Goal: Information Seeking & Learning: Find specific page/section

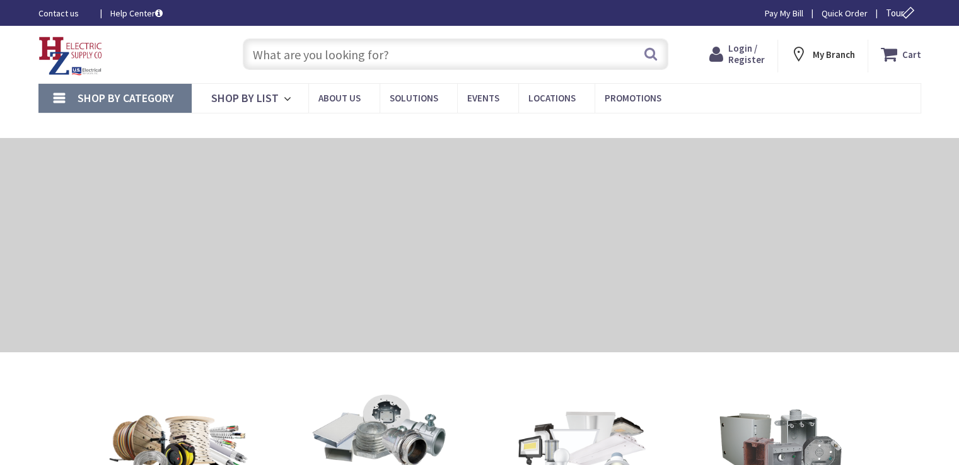
type input "[STREET_ADDRESS]"
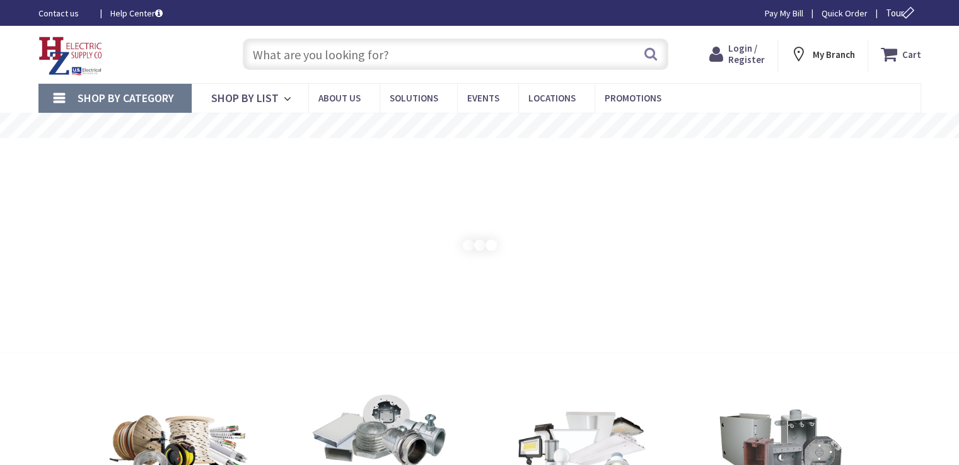
click at [379, 56] on input "text" at bounding box center [456, 54] width 426 height 32
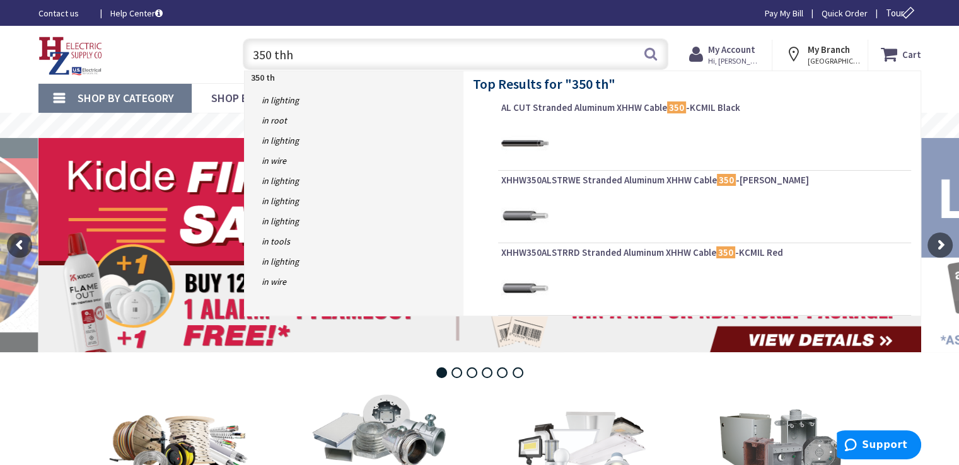
type input "350 thhn"
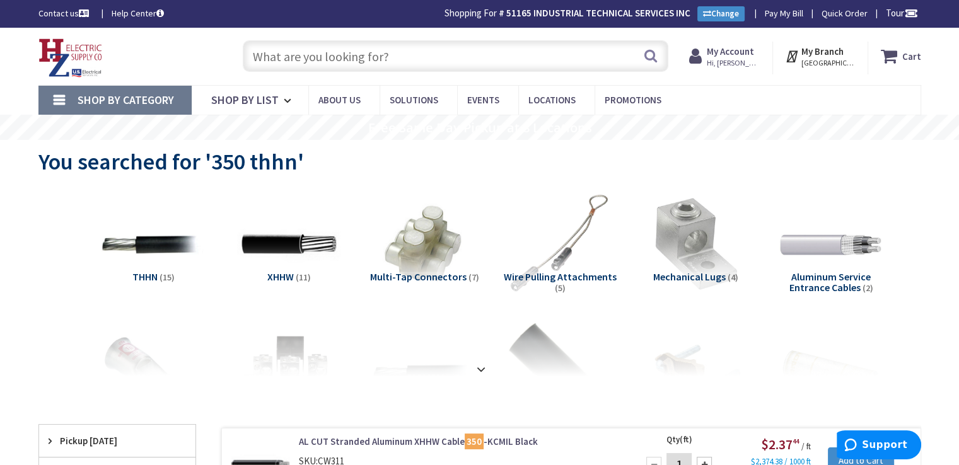
click at [404, 58] on input "text" at bounding box center [456, 56] width 426 height 32
click at [439, 61] on input "text" at bounding box center [456, 56] width 426 height 32
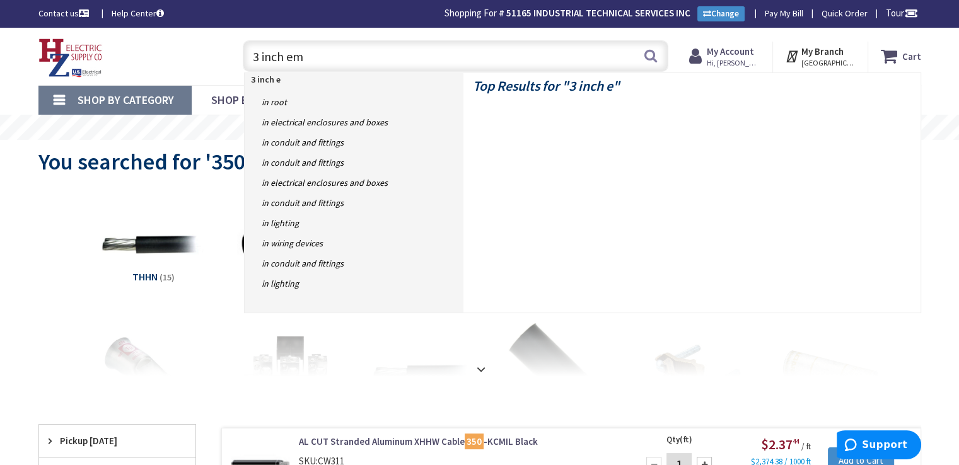
type input "3 inch emt"
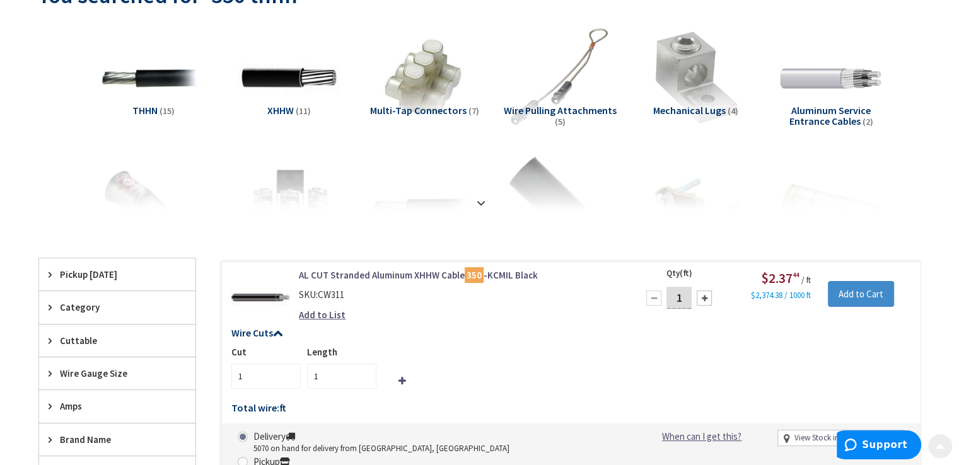
scroll to position [189, 0]
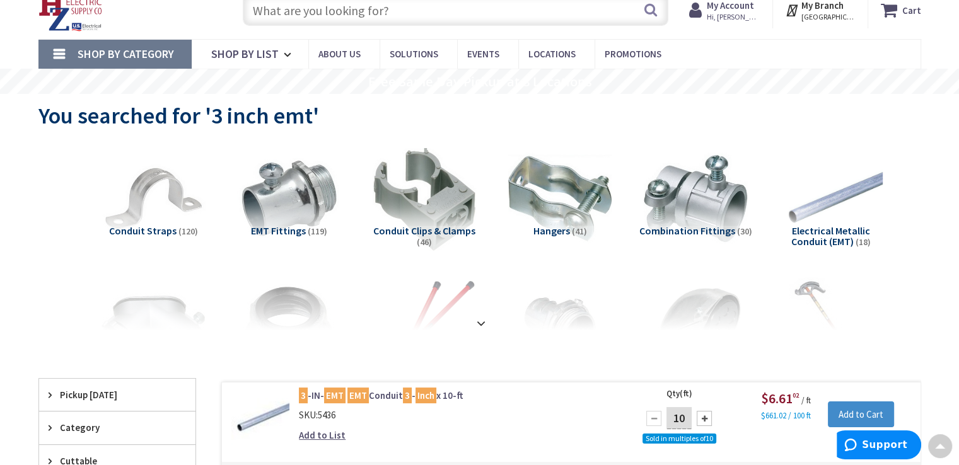
scroll to position [1, 0]
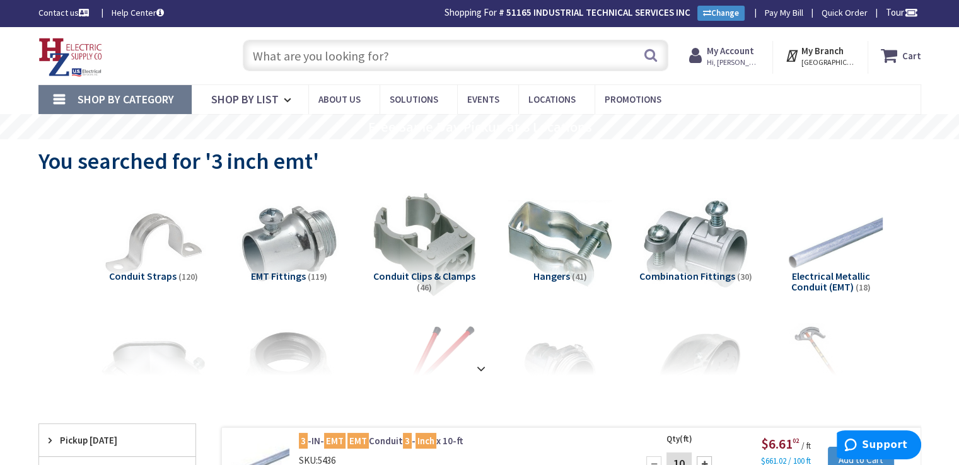
click at [406, 54] on input "text" at bounding box center [456, 56] width 426 height 32
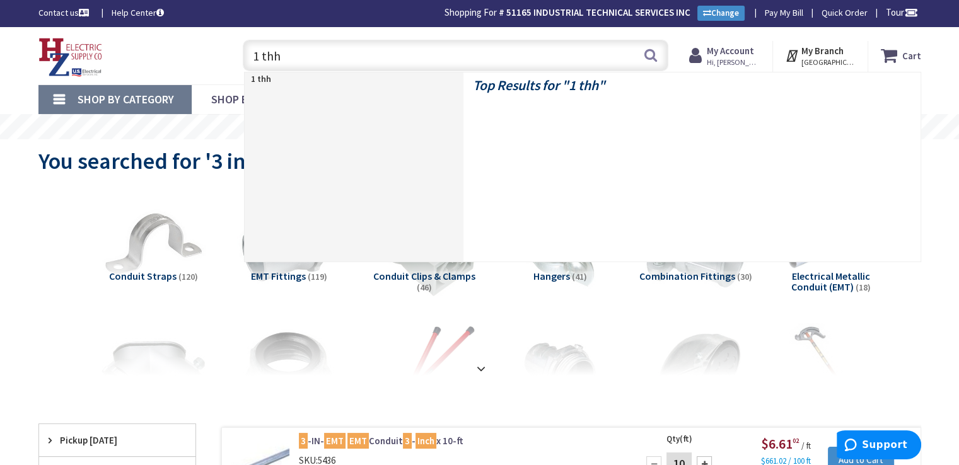
type input "1 thhn"
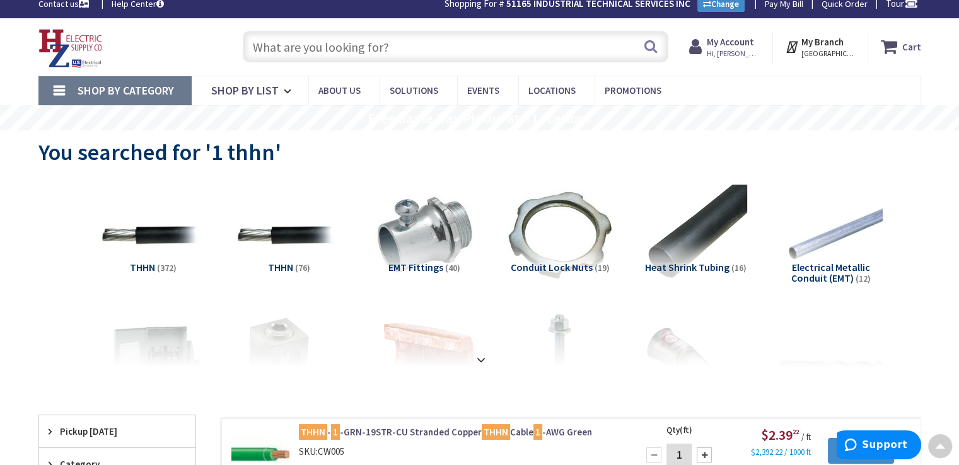
scroll to position [1, 0]
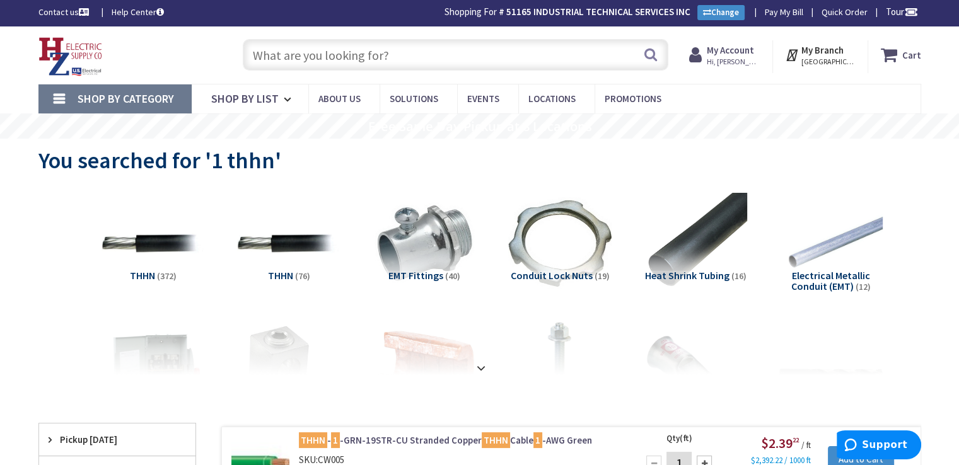
click at [387, 49] on input "text" at bounding box center [456, 55] width 426 height 32
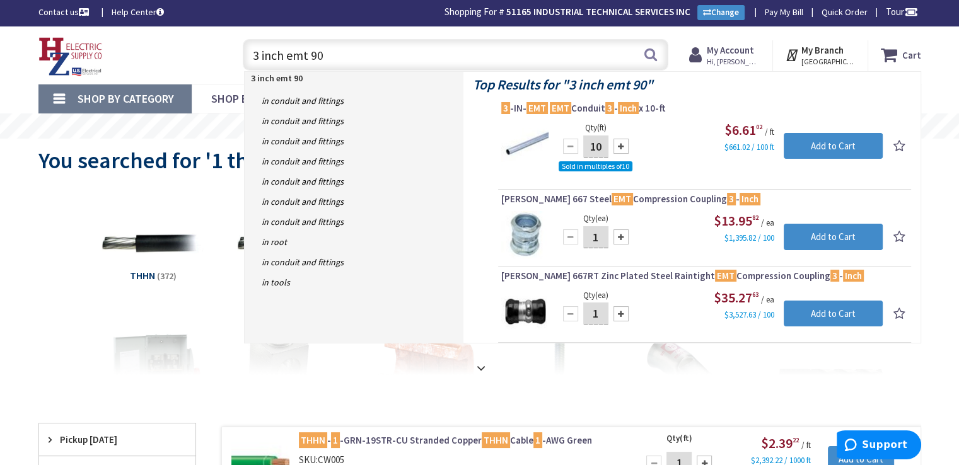
type input "3 inch emt 90s"
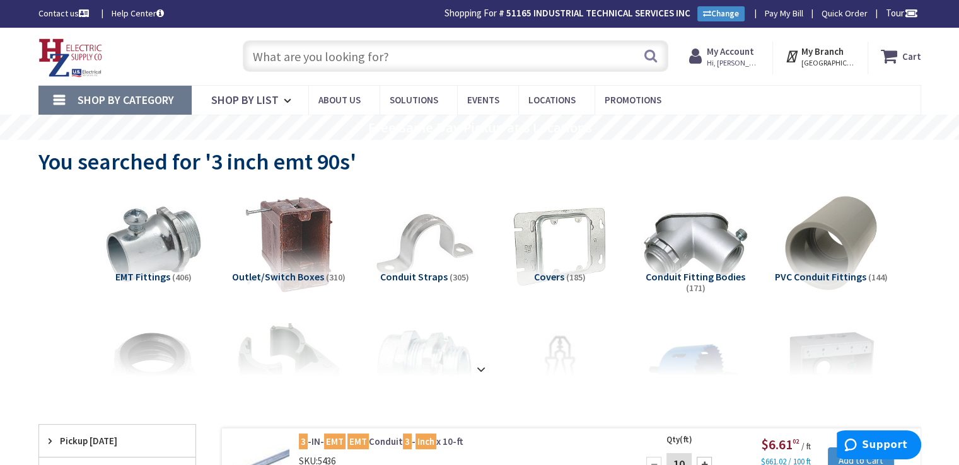
click at [329, 49] on input "text" at bounding box center [456, 56] width 426 height 32
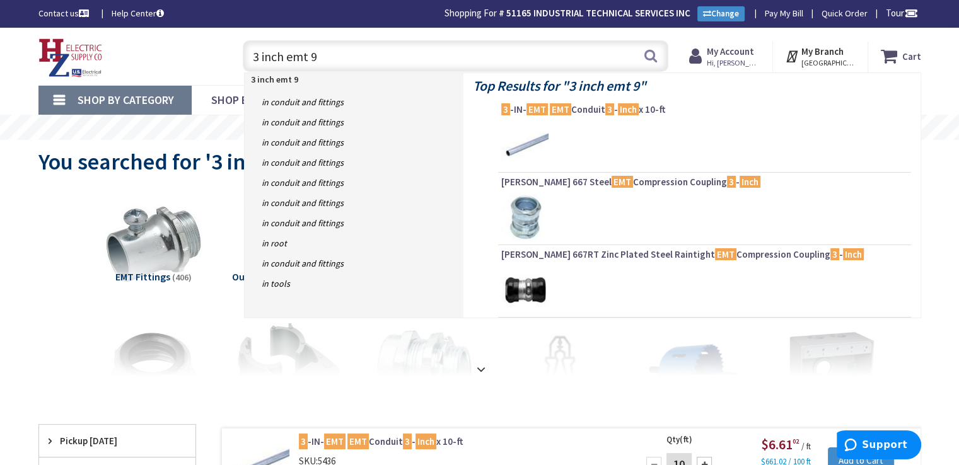
type input "3 inch emt 90"
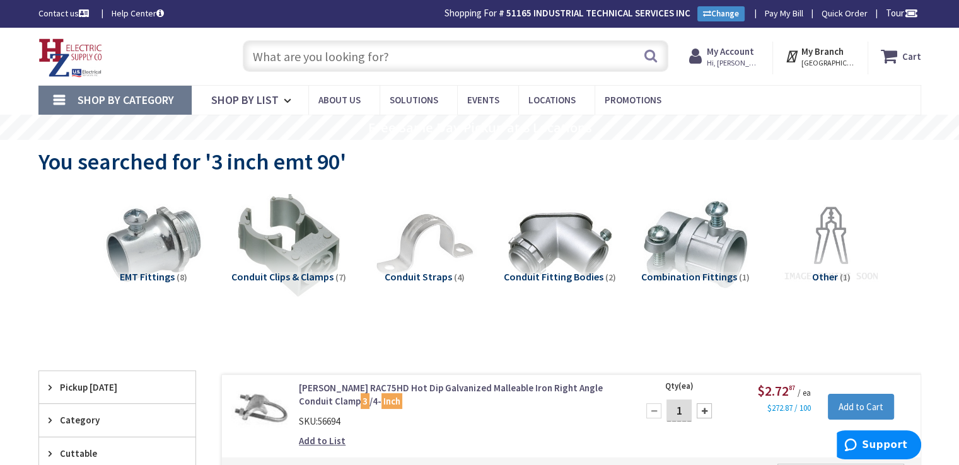
click at [395, 54] on input "text" at bounding box center [456, 56] width 426 height 32
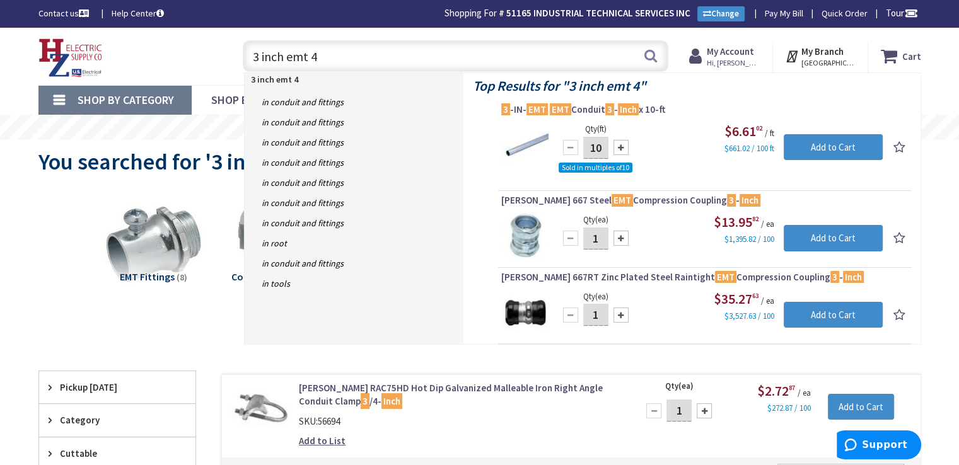
type input "3 inch emt 45"
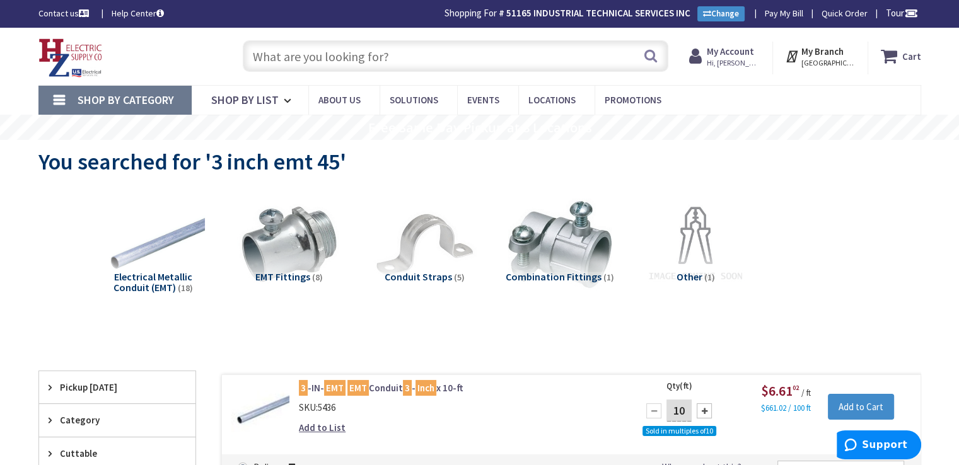
click at [433, 64] on input "text" at bounding box center [456, 56] width 426 height 32
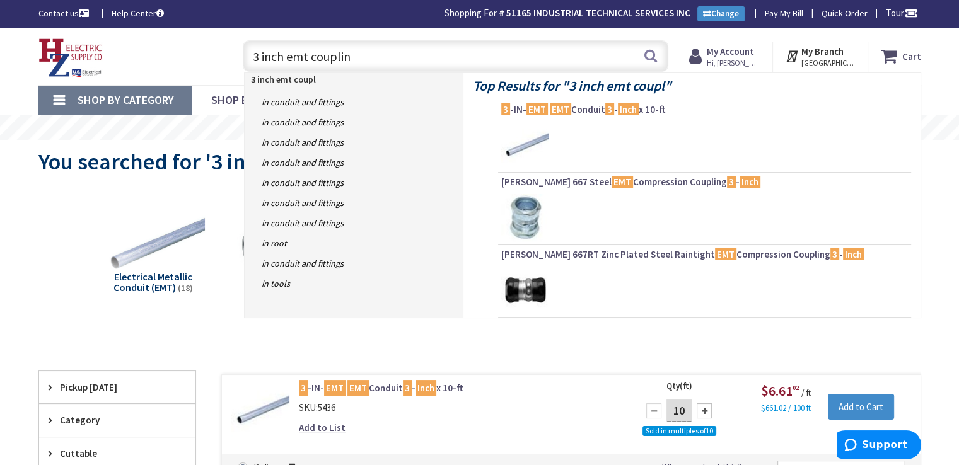
type input "3 inch emt coupling"
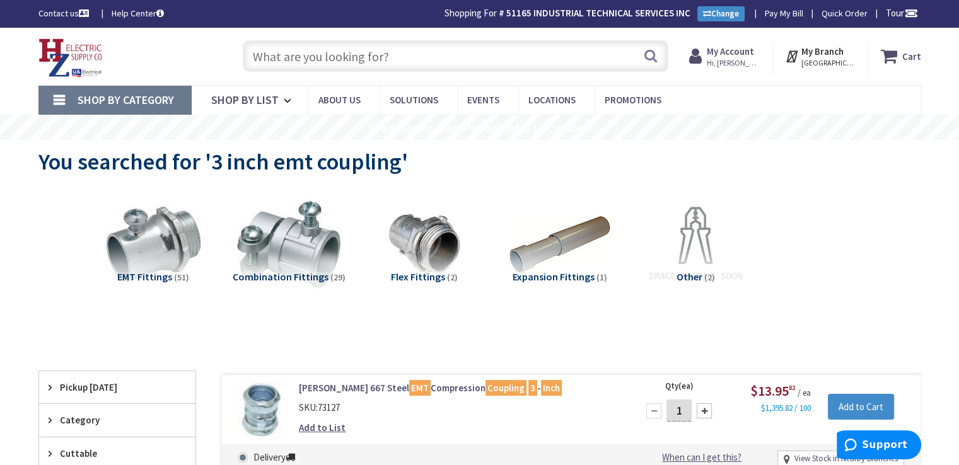
click at [426, 56] on input "text" at bounding box center [456, 56] width 426 height 32
click at [395, 61] on input "text" at bounding box center [456, 56] width 426 height 32
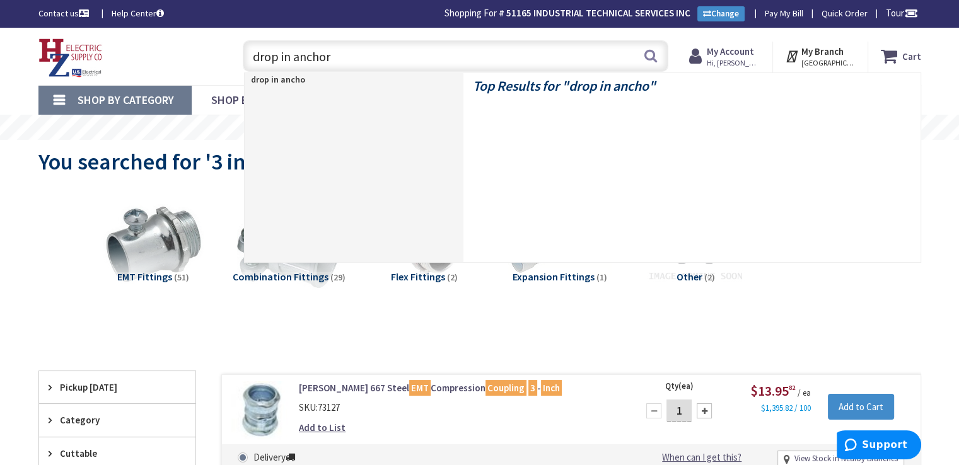
type input "drop in anchors"
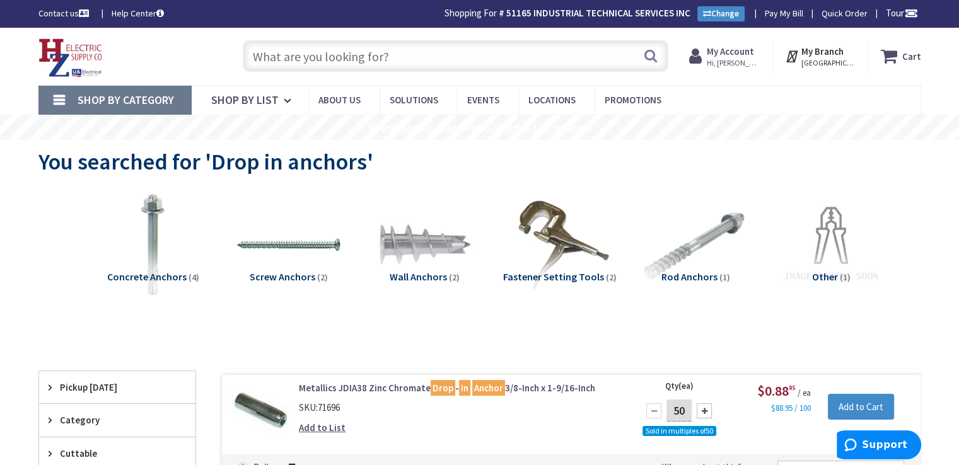
click at [328, 61] on input "text" at bounding box center [456, 56] width 426 height 32
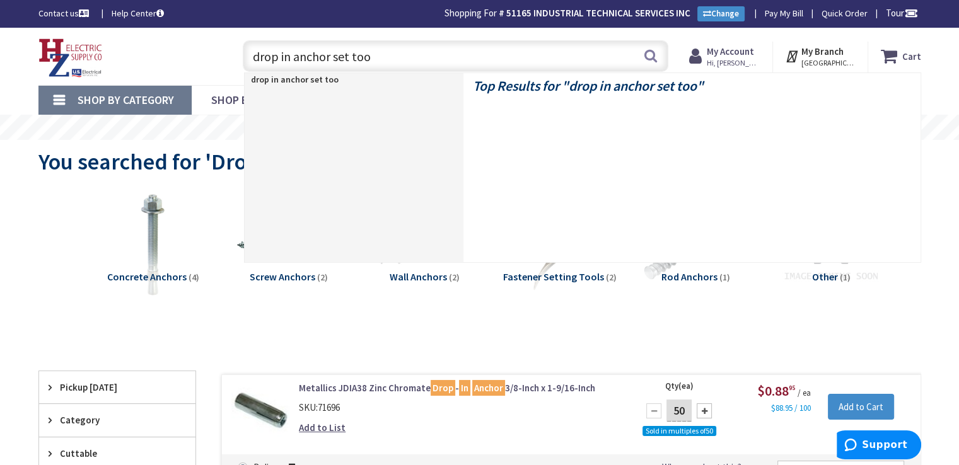
type input "drop in anchor set tool"
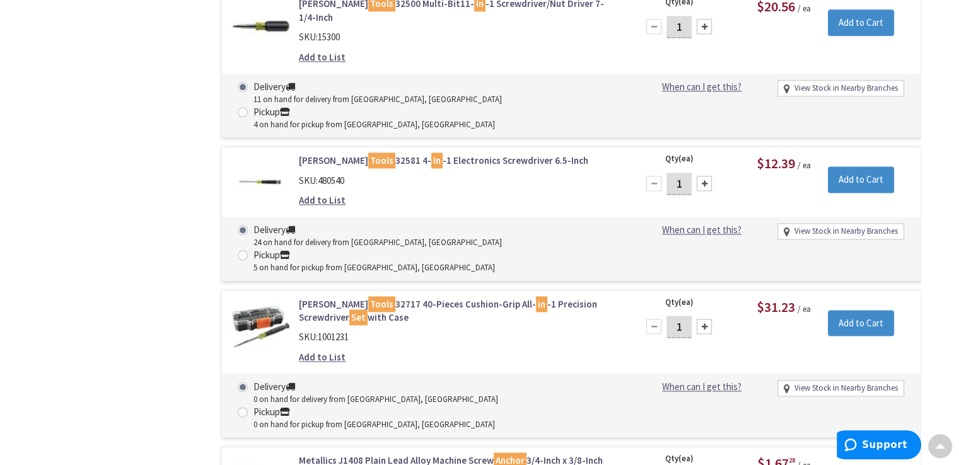
scroll to position [1578, 0]
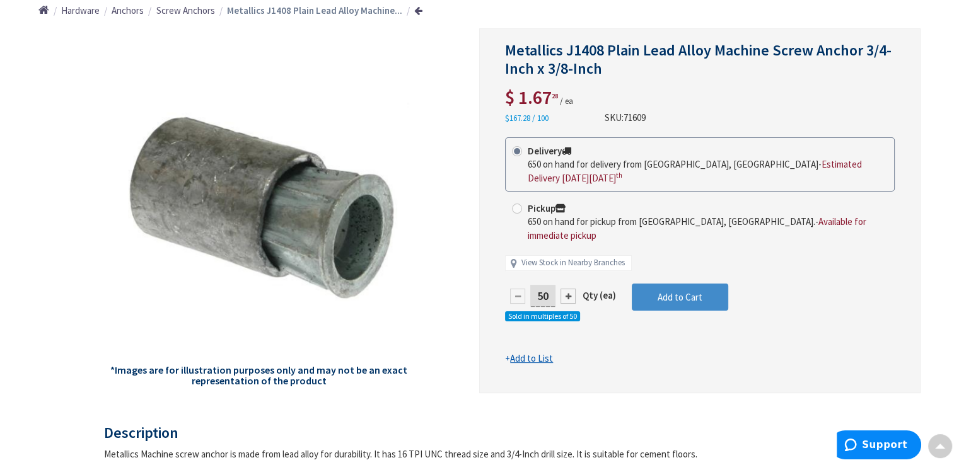
scroll to position [103, 0]
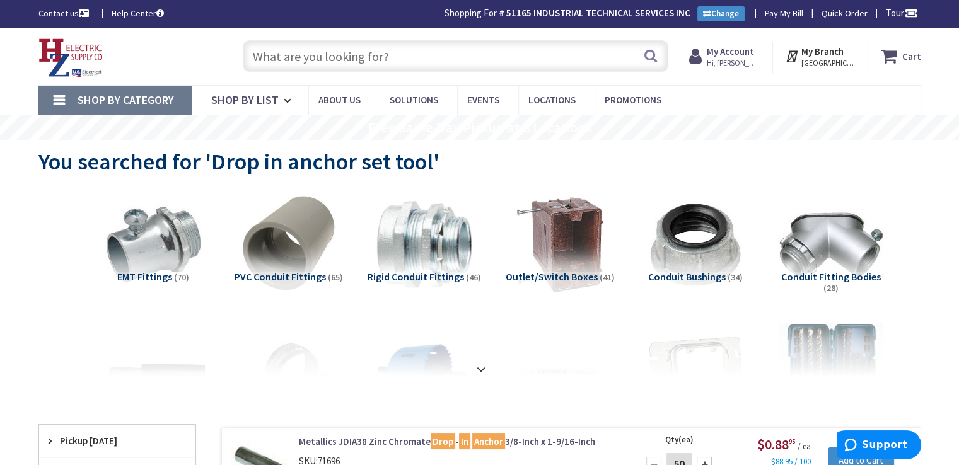
click at [391, 59] on input "text" at bounding box center [456, 56] width 426 height 32
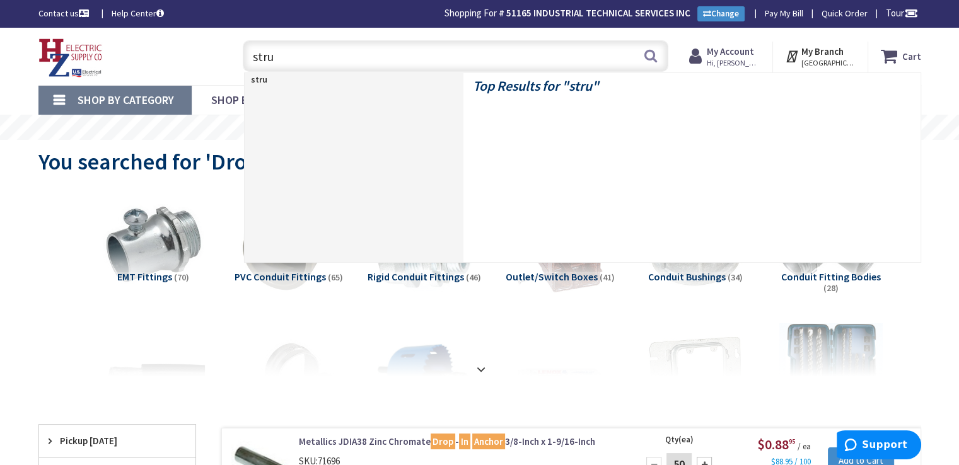
type input "strut"
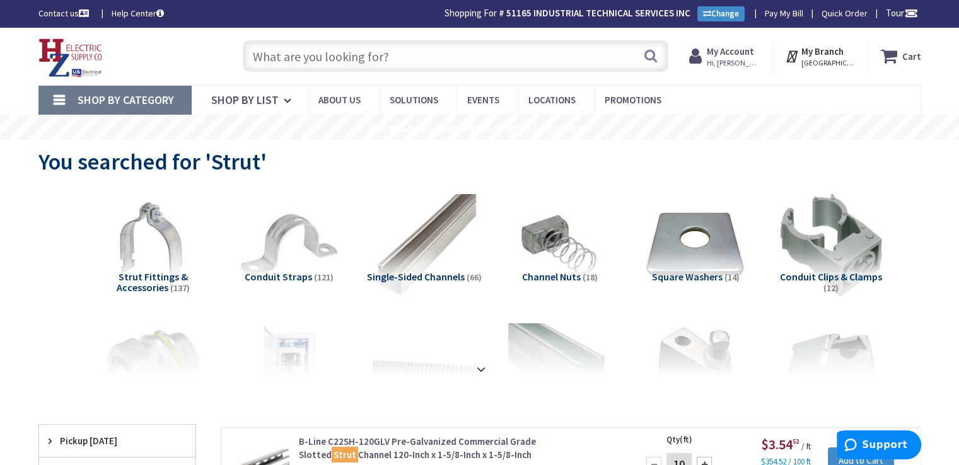
drag, startPoint x: 346, startPoint y: 71, endPoint x: 349, endPoint y: 59, distance: 12.6
click at [346, 70] on input "text" at bounding box center [456, 56] width 426 height 32
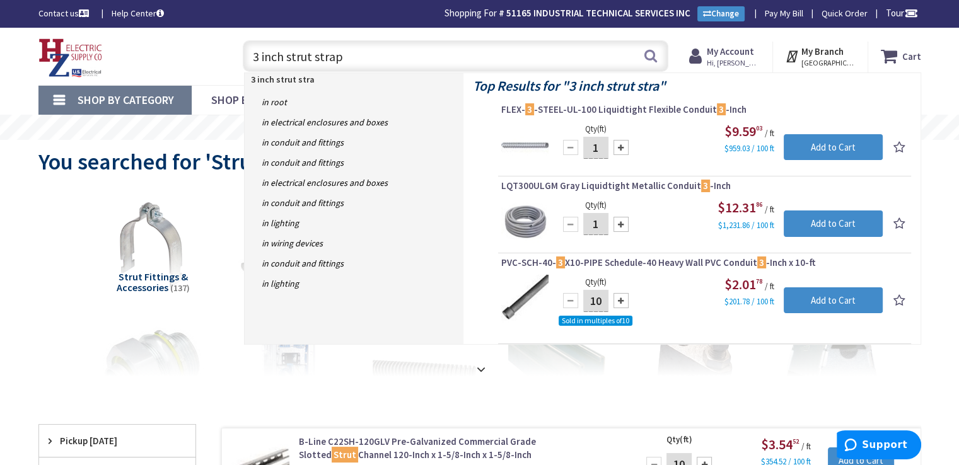
type input "3 inch strut straps"
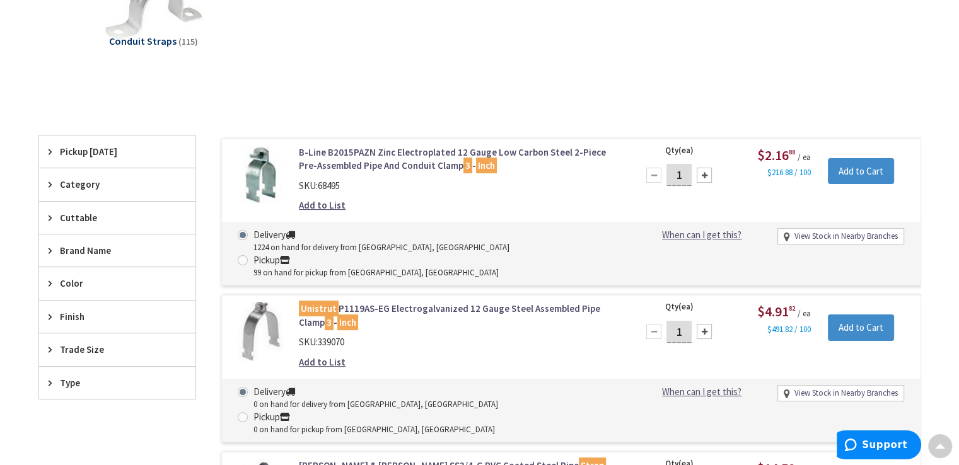
scroll to position [254, 0]
